Goal: Information Seeking & Learning: Learn about a topic

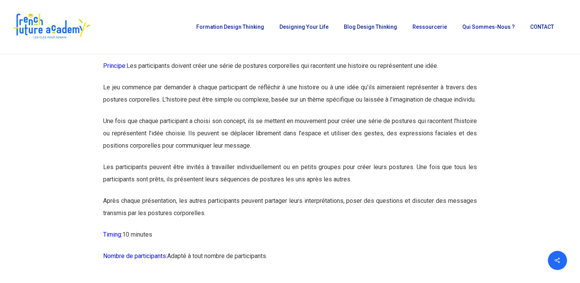
scroll to position [5407, 0]
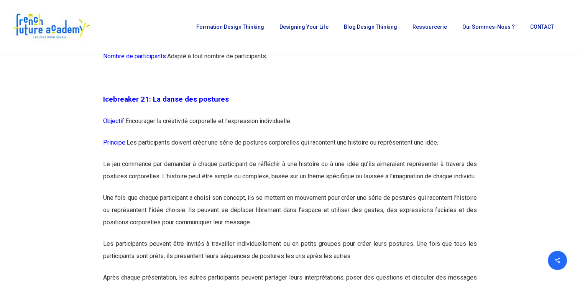
click at [283, 158] on p "Principe: Les participants doivent créer une série de postures corporelles qui …" at bounding box center [290, 147] width 374 height 21
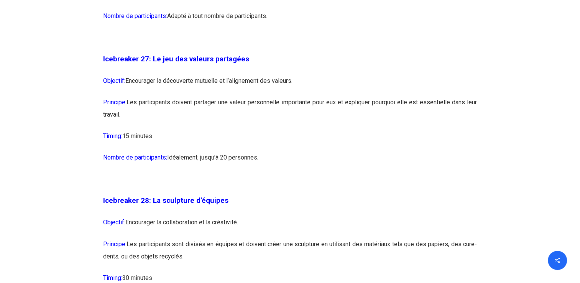
scroll to position [7018, 0]
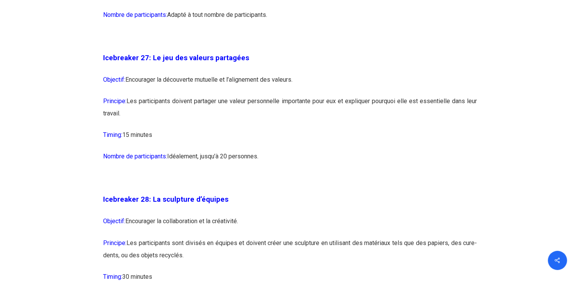
click at [290, 150] on p "Timing: 15 minutes" at bounding box center [290, 139] width 374 height 21
drag, startPoint x: 268, startPoint y: 191, endPoint x: 99, endPoint y: 99, distance: 192.9
copy div "Icebreaker 27: Le jeu des valeurs partagées Objectif: Encourager la découverte …"
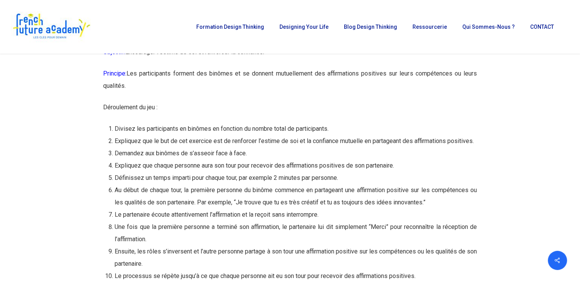
scroll to position [7312, 0]
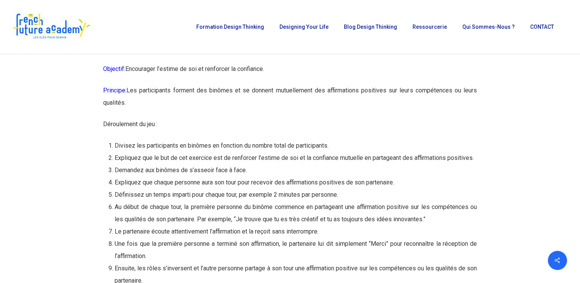
drag, startPoint x: 265, startPoint y: 192, endPoint x: 97, endPoint y: 80, distance: 202.4
copy div "Loremipsum 17: Do sit ame consectetura elitseddo Eiusmodt: Incididunt u’labore …"
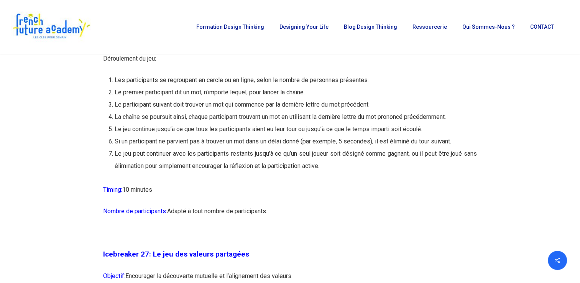
scroll to position [6813, 0]
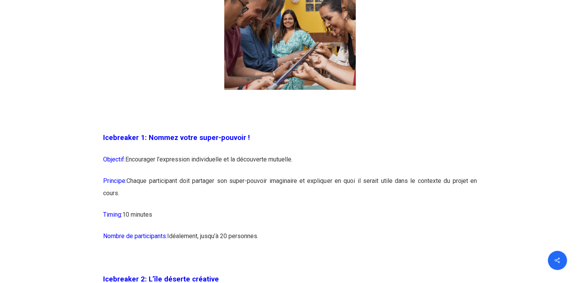
scroll to position [652, 0]
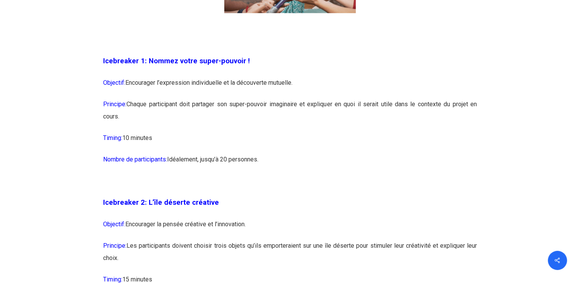
click at [281, 173] on p "Nombre de participants: Idéalement, jusqu’à 20 personnes." at bounding box center [290, 163] width 374 height 21
drag, startPoint x: 266, startPoint y: 159, endPoint x: 89, endPoint y: 65, distance: 199.9
drag, startPoint x: 193, startPoint y: 100, endPoint x: 177, endPoint y: 122, distance: 26.7
click at [177, 122] on p "Principe: Chaque participant doit partager son super-pouvoir imaginaire et expl…" at bounding box center [290, 115] width 374 height 34
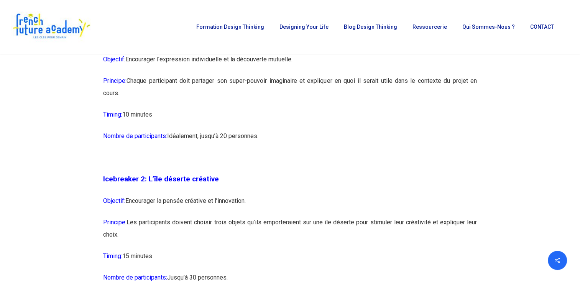
scroll to position [657, 0]
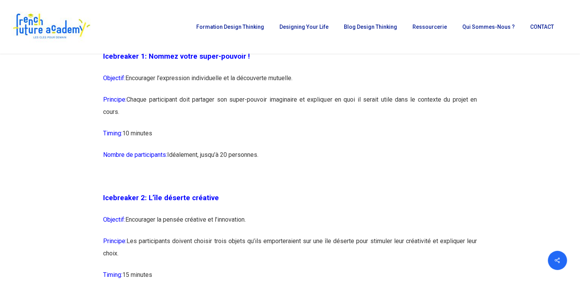
drag, startPoint x: 221, startPoint y: 222, endPoint x: 101, endPoint y: 58, distance: 202.6
copy div "Icebreaker 1: Nommez votre super-pouvoir ! Objectif: Encourager l’expression in…"
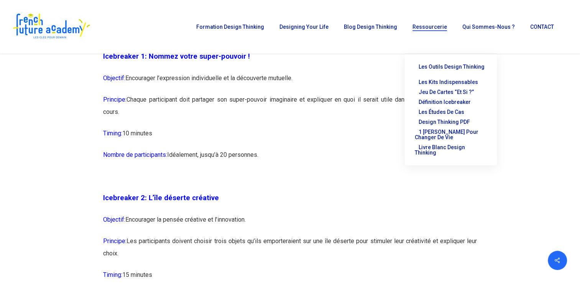
drag, startPoint x: 319, startPoint y: 163, endPoint x: 314, endPoint y: 168, distance: 6.8
click at [319, 163] on p "Nombre de participants: Idéalement, jusqu’à 20 personnes." at bounding box center [290, 159] width 374 height 21
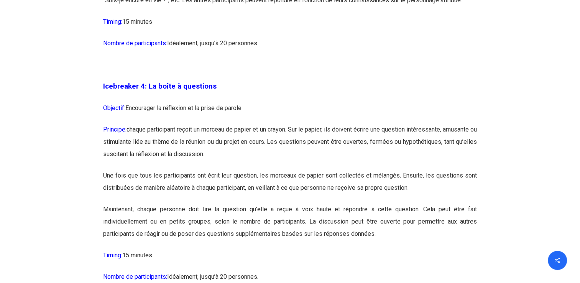
scroll to position [1155, 0]
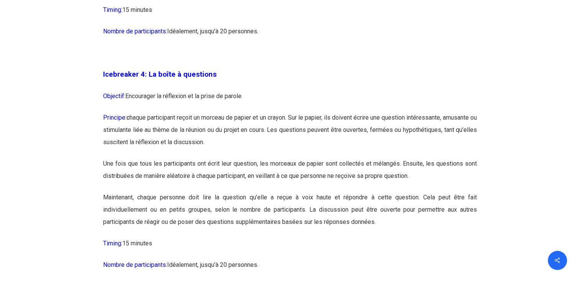
click at [291, 131] on p "Principe: c haque participant reçoit un morceau de papier et un crayon. Sur le …" at bounding box center [290, 135] width 374 height 46
click at [381, 142] on p "Principe: c haque participant reçoit un morceau de papier et un crayon. Sur le …" at bounding box center [290, 135] width 374 height 46
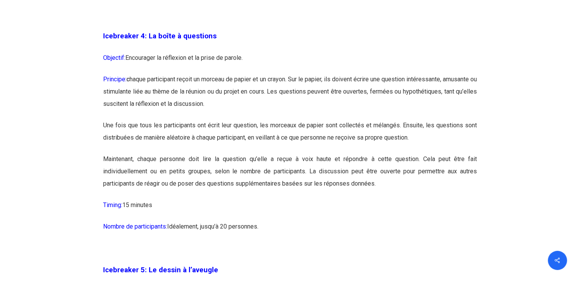
drag, startPoint x: 269, startPoint y: 228, endPoint x: 103, endPoint y: 36, distance: 253.9
copy div "Icebreaker 4: La boîte à questions Objectif: Encourager la réflexion et la pris…"
click at [354, 223] on p "Nombre de participants: Idéalement, jusqu’à 20 personnes." at bounding box center [290, 231] width 374 height 21
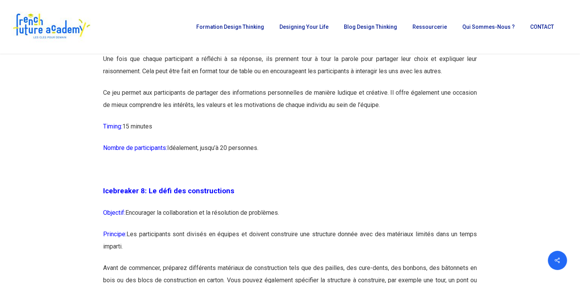
scroll to position [1960, 0]
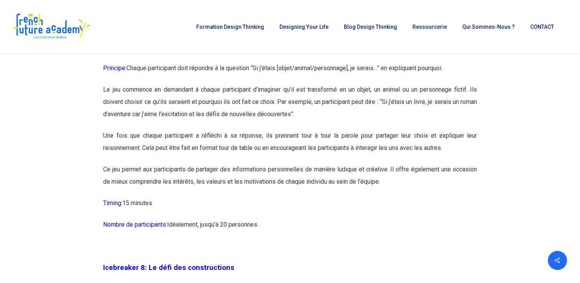
click at [324, 240] on p "Nombre de participants: Idéalement, jusqu’à 20 personnes." at bounding box center [290, 229] width 374 height 21
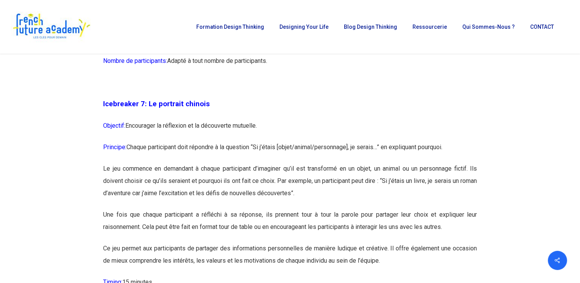
scroll to position [1845, 0]
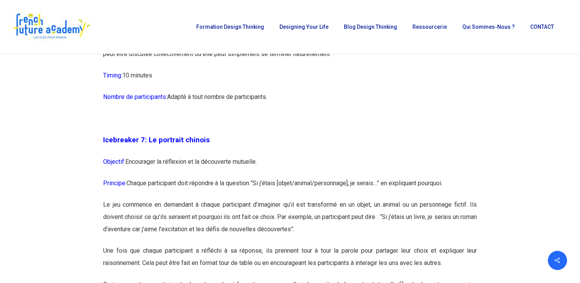
drag, startPoint x: 271, startPoint y: 248, endPoint x: 109, endPoint y: 159, distance: 184.3
drag, startPoint x: 109, startPoint y: 159, endPoint x: 97, endPoint y: 162, distance: 12.7
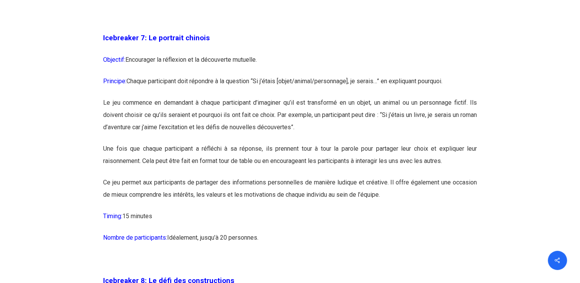
scroll to position [1960, 0]
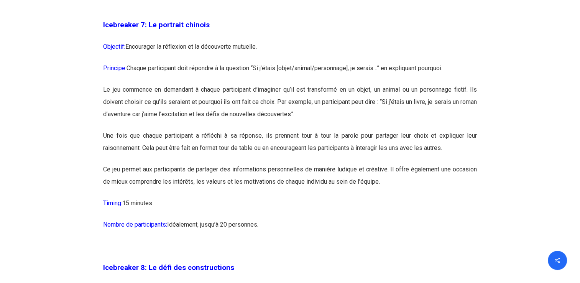
drag, startPoint x: 100, startPoint y: 163, endPoint x: 275, endPoint y: 260, distance: 199.3
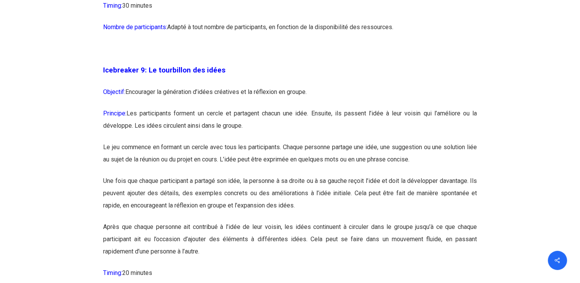
scroll to position [2459, 0]
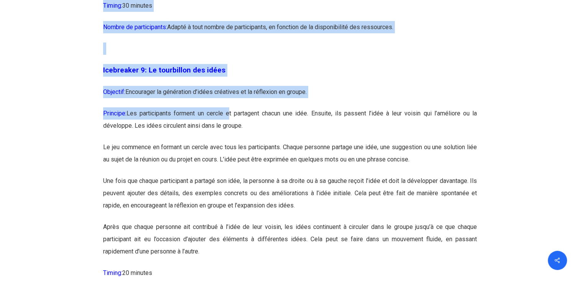
drag, startPoint x: 141, startPoint y: 97, endPoint x: 230, endPoint y: 139, distance: 98.1
drag, startPoint x: 230, startPoint y: 139, endPoint x: 158, endPoint y: 103, distance: 80.4
click at [178, 86] on p "Icebreaker 9: Le tourbillon des idées" at bounding box center [290, 75] width 374 height 22
click at [107, 74] on span "Icebreaker 9: Le tourbillon des idées" at bounding box center [164, 70] width 122 height 8
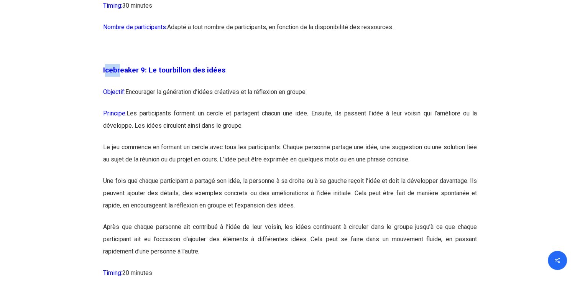
drag, startPoint x: 107, startPoint y: 92, endPoint x: 120, endPoint y: 95, distance: 12.7
click at [120, 74] on span "Icebreaker 9: Le tourbillon des idées" at bounding box center [164, 70] width 122 height 8
drag, startPoint x: 120, startPoint y: 95, endPoint x: 104, endPoint y: 91, distance: 16.6
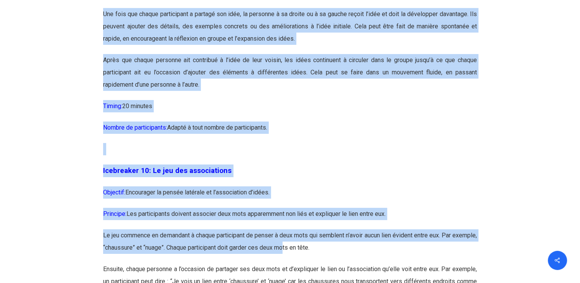
scroll to position [2658, 0]
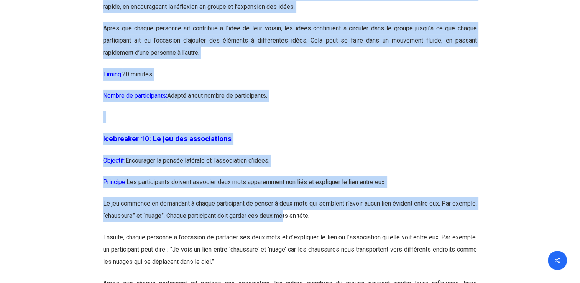
drag, startPoint x: 103, startPoint y: 91, endPoint x: 283, endPoint y: 126, distance: 183.5
copy div "Icebreaker 9: Le tourbillon des idées Objectif: Encourager la génération d’idée…"
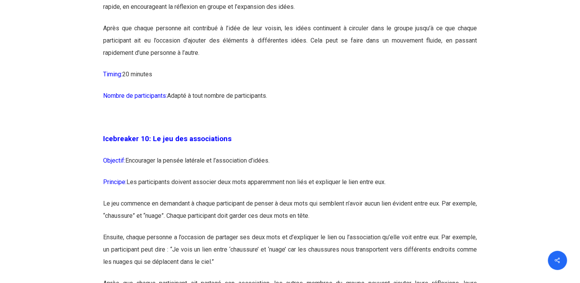
drag, startPoint x: 348, startPoint y: 151, endPoint x: 334, endPoint y: 154, distance: 14.5
click at [347, 133] on p at bounding box center [290, 121] width 374 height 21
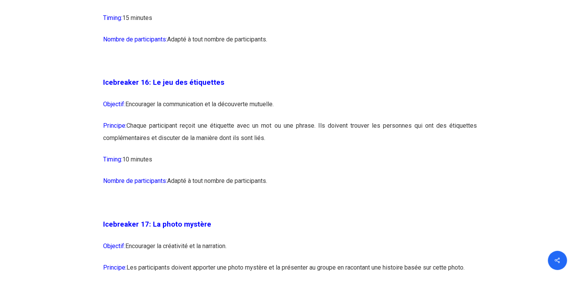
scroll to position [4153, 0]
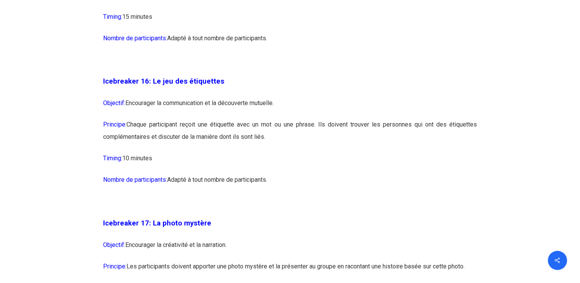
click at [260, 152] on p "Principe: Chaque participant reçoit une étiquette avec un mot ou une phrase. Il…" at bounding box center [290, 135] width 374 height 34
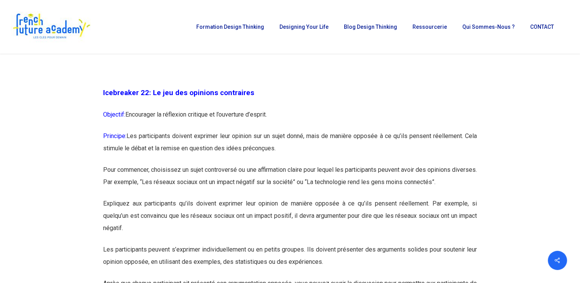
scroll to position [5687, 0]
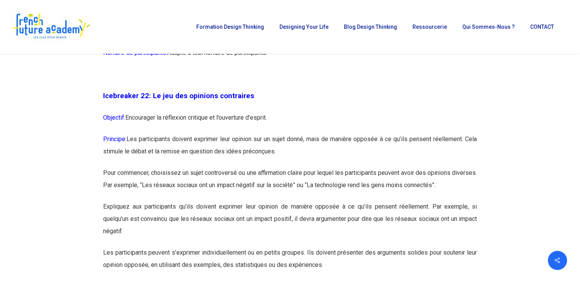
drag, startPoint x: 266, startPoint y: 197, endPoint x: 98, endPoint y: 129, distance: 181.2
drag, startPoint x: 98, startPoint y: 129, endPoint x: 127, endPoint y: 132, distance: 29.2
copy div "Icebreaker 22: Le jeu des opinions contraires Objectif: Encourager la réflexion…"
click at [274, 90] on p at bounding box center [290, 78] width 374 height 21
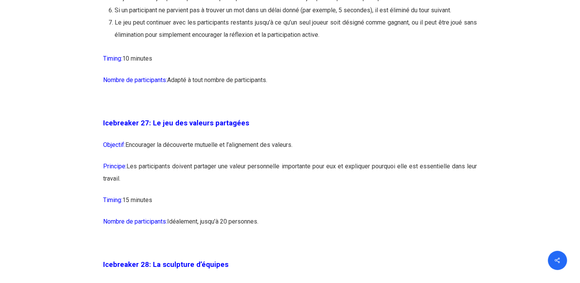
scroll to position [6991, 0]
